Goal: Task Accomplishment & Management: Manage account settings

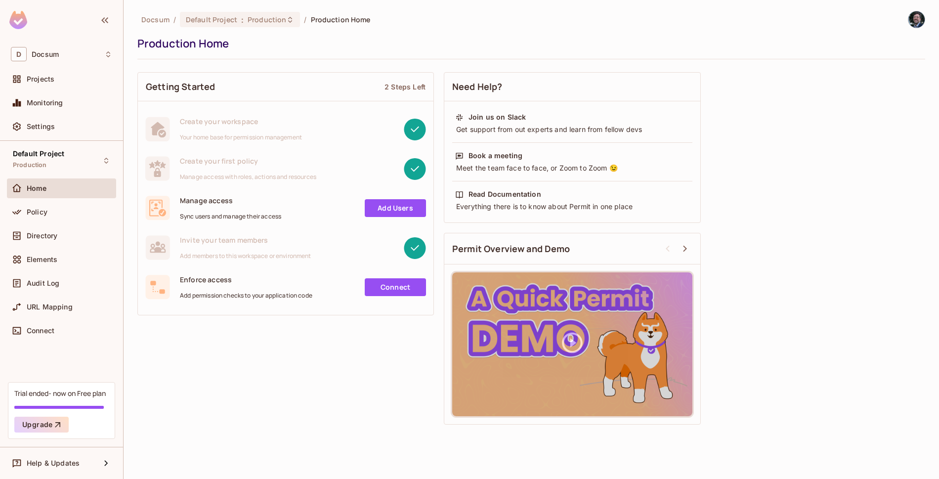
click at [75, 116] on div "Monitoring" at bounding box center [61, 105] width 109 height 24
click at [75, 126] on div "Settings" at bounding box center [70, 127] width 86 height 8
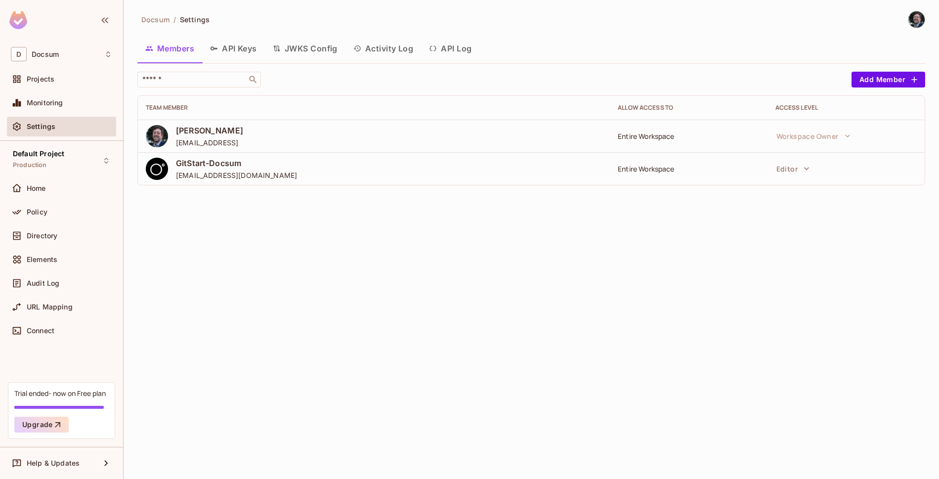
click at [222, 53] on button "API Keys" at bounding box center [233, 48] width 63 height 25
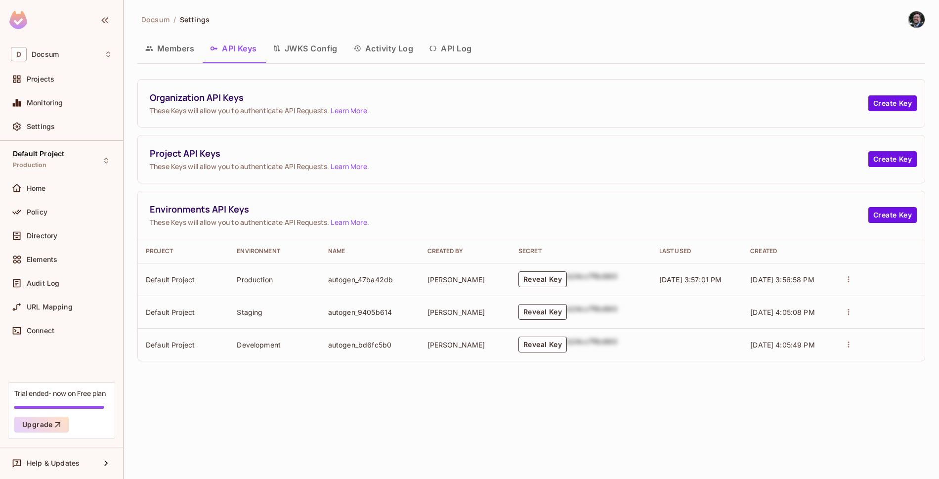
click at [185, 45] on button "Members" at bounding box center [169, 48] width 65 height 25
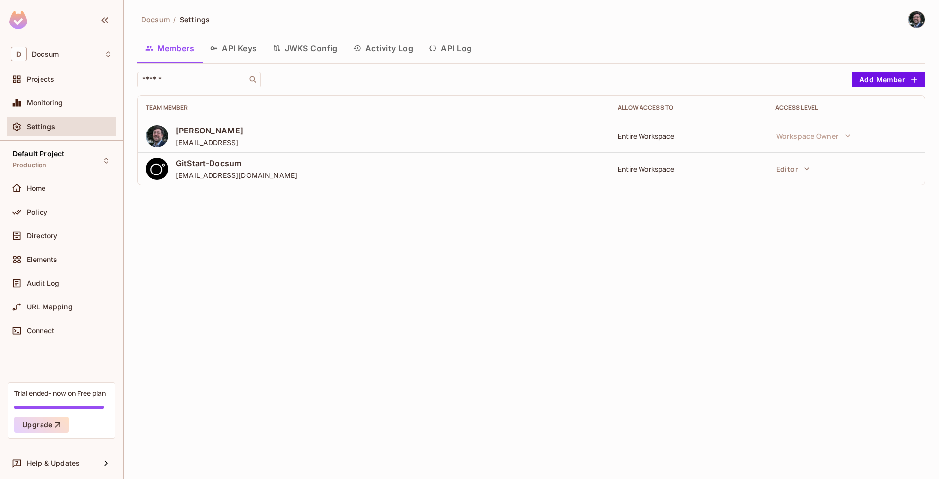
click at [232, 51] on button "API Keys" at bounding box center [233, 48] width 63 height 25
